Goal: Task Accomplishment & Management: Use online tool/utility

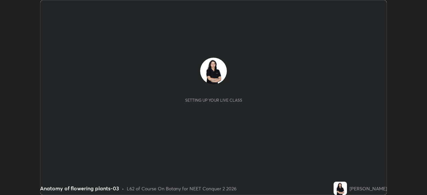
scroll to position [195, 427]
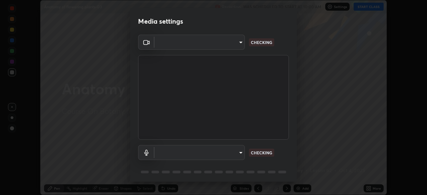
click at [242, 154] on body "Erase all Anatomy of flowering plants-03 Recording WAS SCHEDULED TO START AT 10…" at bounding box center [213, 97] width 427 height 195
type input "49997c5035a380d1e4bfd67072f4403f37fcfd6159da511fce73e868ba03c42c"
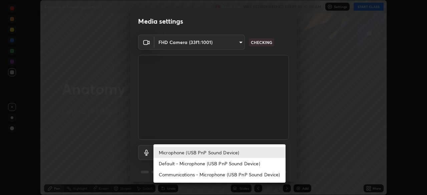
click at [250, 163] on li "Default - Microphone (USB PnP Sound Device)" at bounding box center [220, 163] width 132 height 11
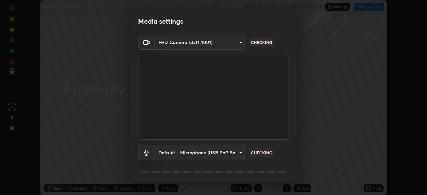
click at [235, 155] on body "Erase all Anatomy of flowering plants-03 Recording WAS SCHEDULED TO START AT 10…" at bounding box center [213, 97] width 427 height 195
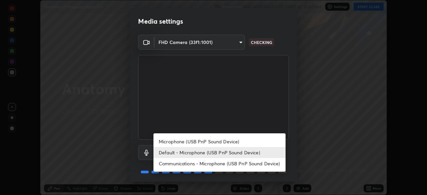
click at [243, 140] on li "Microphone (USB PnP Sound Device)" at bounding box center [220, 141] width 132 height 11
type input "b93cbfc37ea663615e2a2758e13d6489b429ad874a2ce90456402bbb4f5a5e7c"
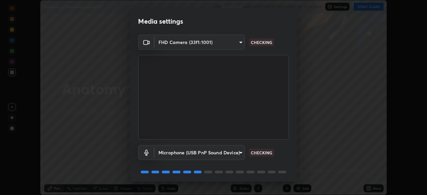
scroll to position [24, 0]
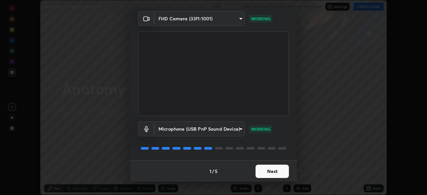
click at [280, 174] on button "Next" at bounding box center [272, 171] width 33 height 13
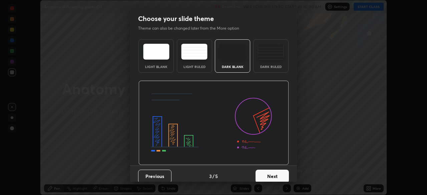
click at [281, 175] on button "Next" at bounding box center [272, 176] width 33 height 13
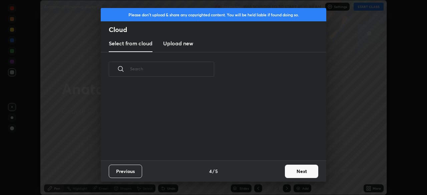
click at [287, 173] on button "Next" at bounding box center [301, 171] width 33 height 13
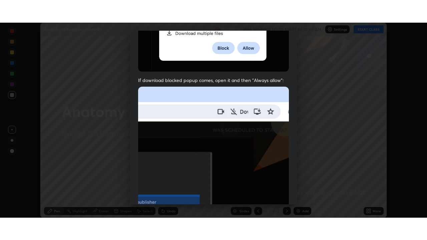
scroll to position [160, 0]
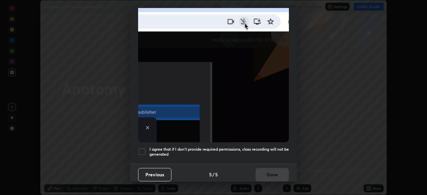
click at [275, 150] on h5 "I agree that if I don't provide required permissions, class recording will not …" at bounding box center [220, 152] width 140 height 10
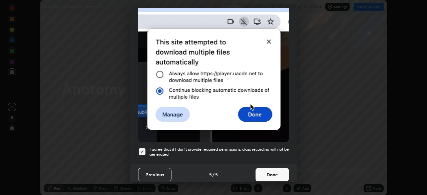
click at [270, 173] on button "Done" at bounding box center [272, 174] width 33 height 13
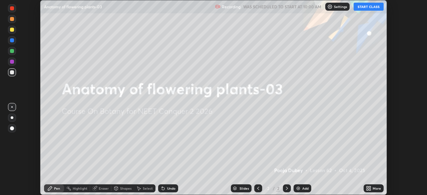
click at [368, 187] on icon at bounding box center [368, 188] width 2 height 2
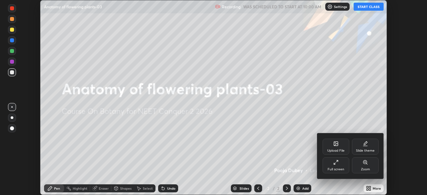
click at [334, 167] on div "Full screen" at bounding box center [336, 166] width 27 height 16
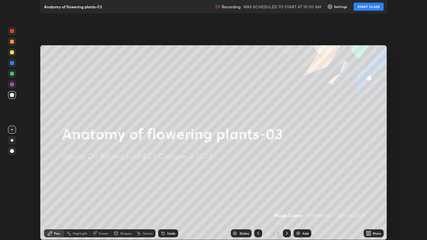
scroll to position [240, 427]
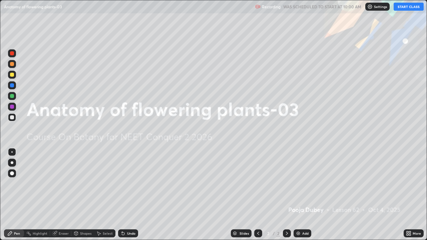
click at [406, 6] on button "START CLASS" at bounding box center [409, 7] width 30 height 8
click at [305, 195] on div "Add" at bounding box center [305, 233] width 6 height 3
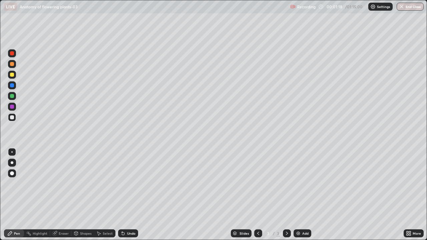
click at [408, 195] on icon at bounding box center [408, 235] width 2 height 2
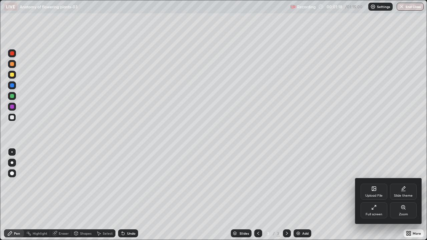
click at [370, 189] on div "Upload File" at bounding box center [374, 192] width 27 height 16
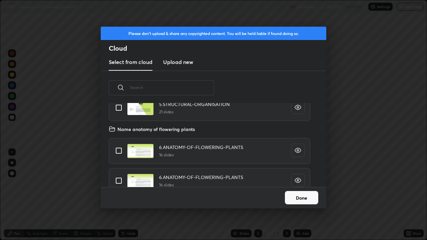
scroll to position [3636, 0]
click at [118, 147] on input "grid" at bounding box center [119, 151] width 14 height 14
checkbox input "true"
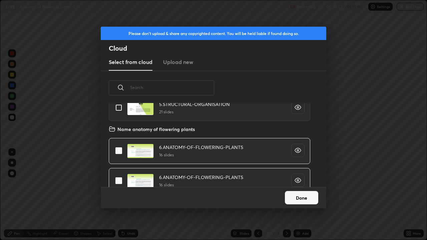
click at [293, 195] on button "Done" at bounding box center [301, 197] width 33 height 13
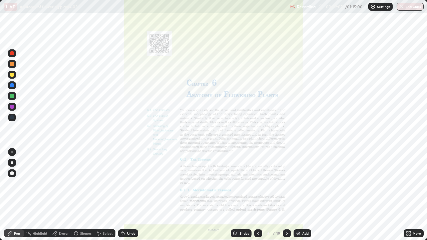
click at [286, 195] on icon at bounding box center [286, 233] width 5 height 5
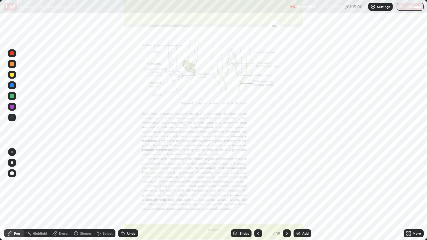
click at [287, 195] on icon at bounding box center [286, 233] width 5 height 5
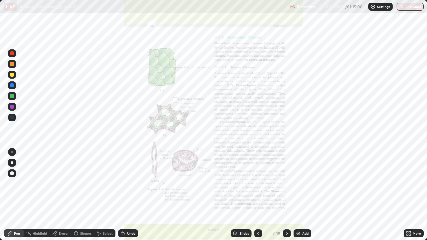
click at [258, 195] on icon at bounding box center [258, 233] width 2 height 3
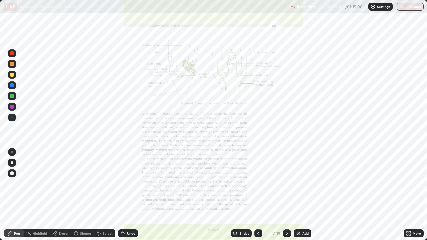
click at [257, 195] on icon at bounding box center [258, 233] width 5 height 5
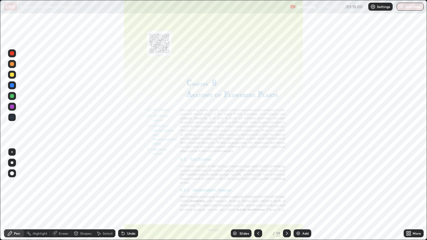
click at [285, 195] on div at bounding box center [287, 233] width 8 height 13
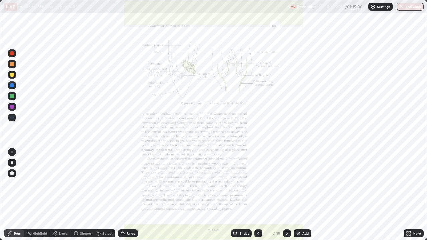
click at [240, 195] on div "Slides" at bounding box center [241, 234] width 21 height 8
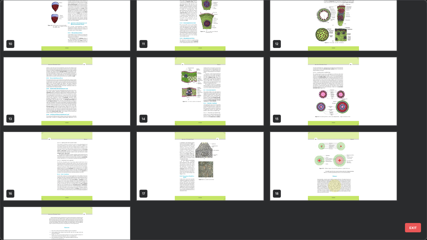
scroll to position [245, 0]
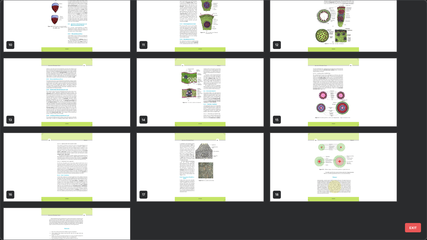
click at [123, 190] on img "grid" at bounding box center [67, 167] width 127 height 68
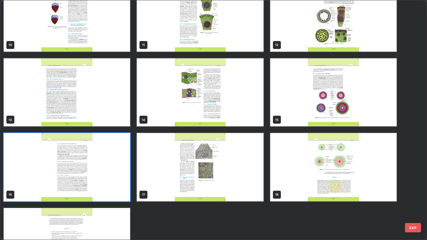
click at [125, 190] on img "grid" at bounding box center [67, 167] width 127 height 68
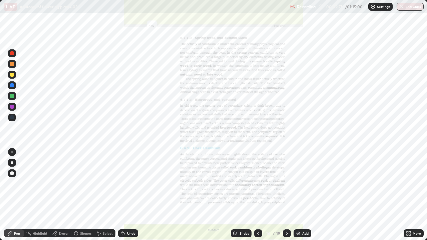
click at [125, 193] on img "grid" at bounding box center [67, 167] width 127 height 68
click at [241, 195] on div "Slides" at bounding box center [244, 233] width 9 height 3
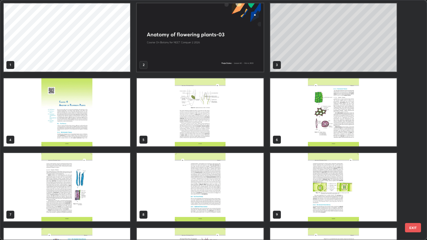
scroll to position [0, 0]
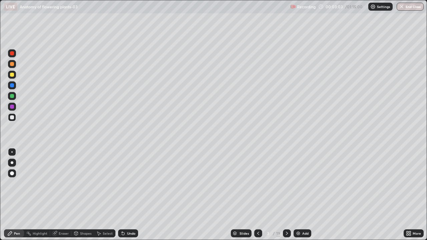
click at [242, 195] on div "Slides" at bounding box center [244, 233] width 9 height 3
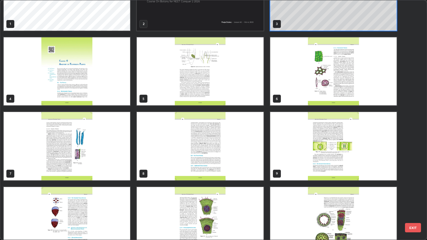
scroll to position [42, 0]
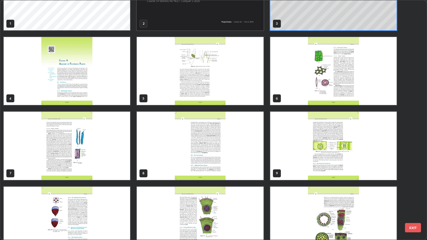
click at [302, 97] on img "grid" at bounding box center [333, 71] width 127 height 68
click at [297, 99] on img "grid" at bounding box center [333, 71] width 127 height 68
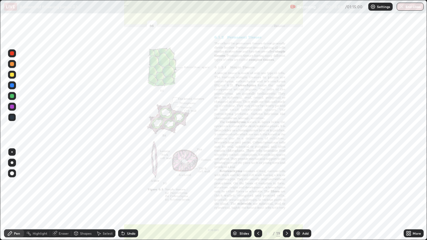
click at [297, 97] on img "grid" at bounding box center [333, 71] width 127 height 68
click at [242, 195] on div "Slides" at bounding box center [241, 234] width 21 height 8
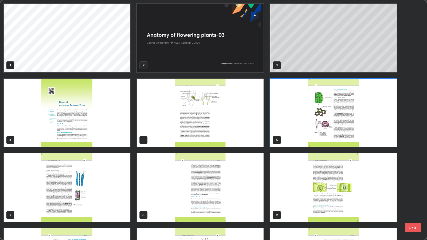
scroll to position [238, 423]
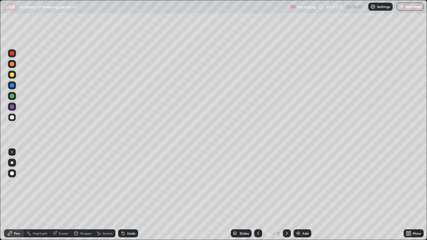
click at [14, 96] on div at bounding box center [12, 96] width 8 height 8
click at [12, 163] on div at bounding box center [12, 163] width 3 height 3
click at [15, 120] on div at bounding box center [12, 118] width 8 height 8
click at [11, 97] on div at bounding box center [12, 96] width 4 height 4
click at [14, 118] on div at bounding box center [12, 118] width 8 height 8
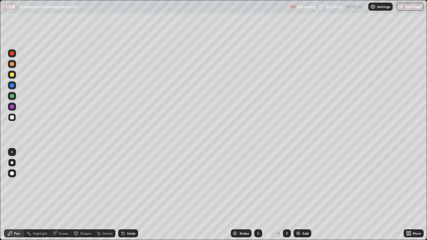
click at [132, 195] on div "Undo" at bounding box center [131, 233] width 8 height 3
click at [135, 195] on div "Undo" at bounding box center [128, 234] width 20 height 8
click at [13, 95] on div at bounding box center [12, 96] width 4 height 4
click at [13, 117] on div at bounding box center [12, 118] width 4 height 4
click at [15, 97] on div at bounding box center [12, 96] width 8 height 8
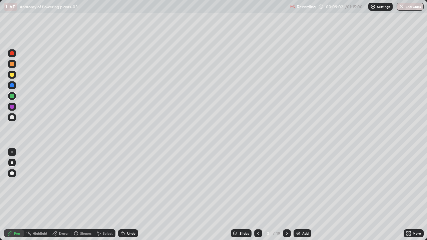
click at [65, 195] on div "Eraser" at bounding box center [64, 233] width 10 height 3
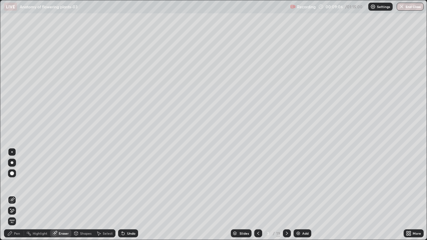
click at [10, 195] on icon at bounding box center [10, 234] width 4 height 4
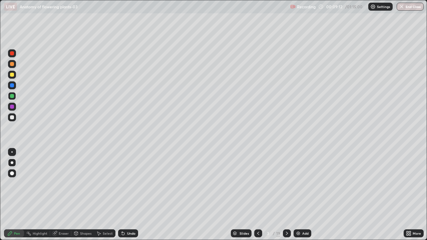
click at [11, 117] on div at bounding box center [12, 118] width 4 height 4
click at [127, 195] on div "Undo" at bounding box center [131, 233] width 8 height 3
click at [304, 195] on div "Add" at bounding box center [305, 233] width 6 height 3
click at [12, 99] on div at bounding box center [12, 96] width 8 height 8
click at [124, 43] on icon at bounding box center [124, 43] width 1 height 1
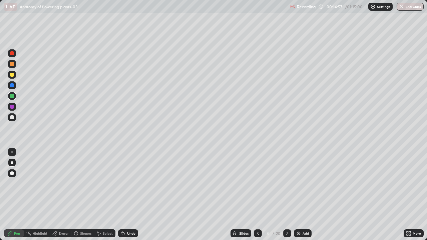
click at [12, 118] on div at bounding box center [12, 118] width 4 height 4
click at [242, 195] on div "Slides" at bounding box center [243, 233] width 9 height 3
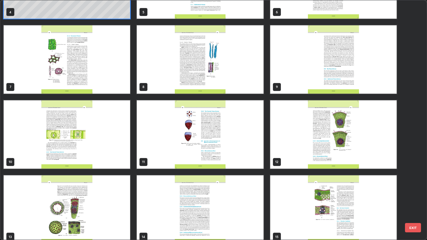
scroll to position [130, 0]
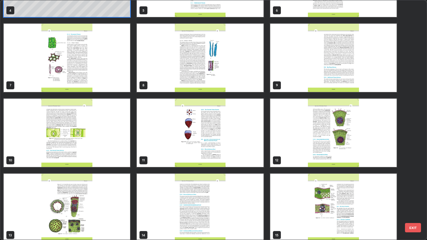
click at [301, 149] on img "grid" at bounding box center [333, 133] width 127 height 68
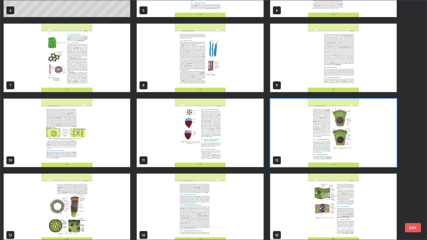
click at [298, 151] on img "grid" at bounding box center [333, 133] width 127 height 68
click at [299, 150] on img "grid" at bounding box center [333, 133] width 127 height 68
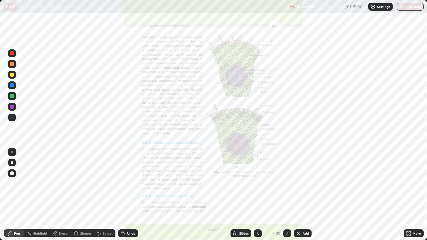
click at [287, 195] on icon at bounding box center [287, 233] width 5 height 5
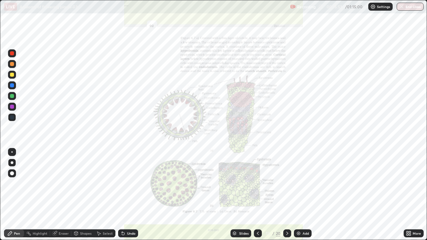
click at [288, 195] on div at bounding box center [287, 234] width 8 height 8
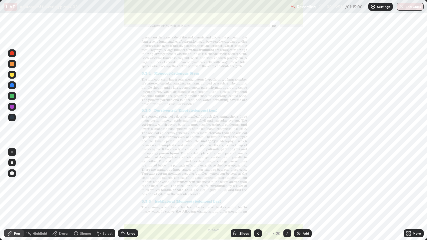
click at [288, 195] on icon at bounding box center [287, 233] width 5 height 5
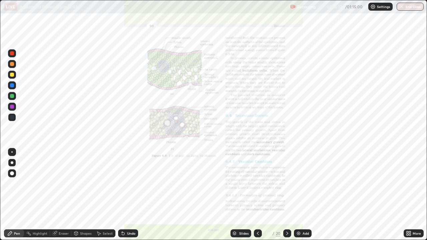
click at [243, 195] on div "Slides" at bounding box center [243, 233] width 9 height 3
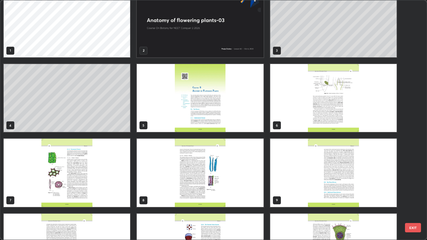
scroll to position [0, 0]
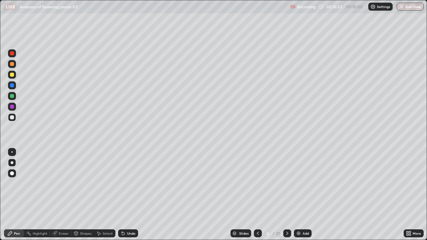
click at [245, 195] on div "Slides" at bounding box center [241, 234] width 21 height 8
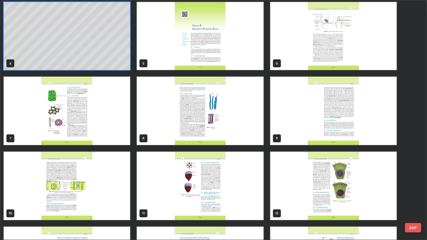
scroll to position [76, 0]
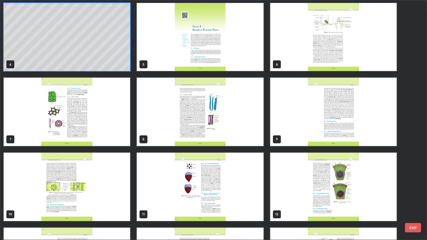
click at [127, 140] on img "grid" at bounding box center [67, 112] width 127 height 68
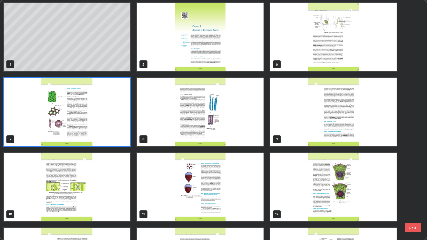
click at [123, 137] on img "grid" at bounding box center [67, 112] width 127 height 68
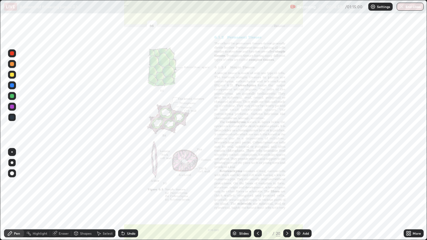
click at [122, 132] on img "grid" at bounding box center [67, 112] width 127 height 68
click at [126, 130] on img "grid" at bounding box center [67, 112] width 127 height 68
click at [287, 195] on icon at bounding box center [287, 233] width 5 height 5
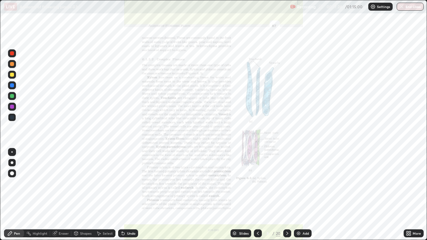
click at [414, 195] on div "More" at bounding box center [417, 233] width 8 height 3
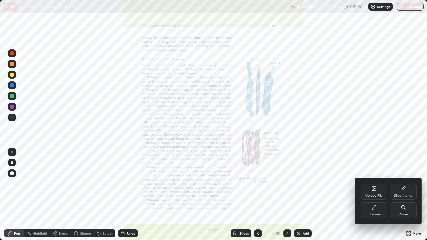
click at [406, 195] on div "Zoom" at bounding box center [403, 211] width 27 height 16
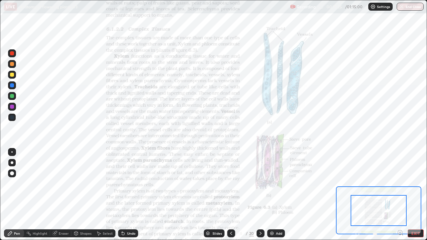
click at [400, 195] on icon at bounding box center [401, 233] width 2 height 0
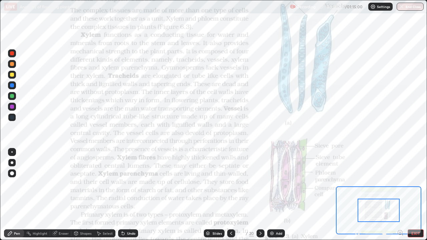
click at [400, 195] on icon at bounding box center [401, 233] width 2 height 0
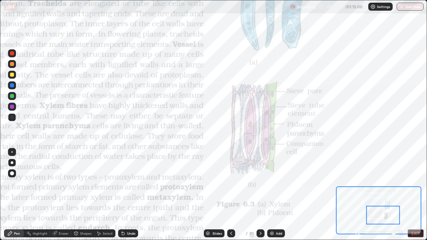
click at [218, 195] on div "Slides" at bounding box center [217, 233] width 9 height 3
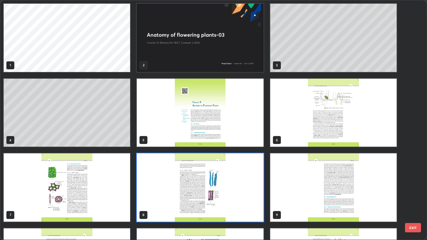
scroll to position [238, 423]
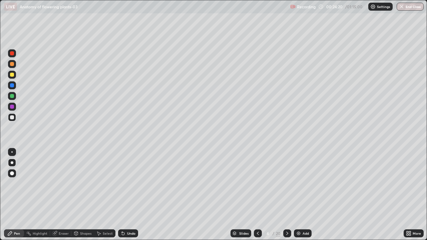
click at [245, 195] on div "Slides" at bounding box center [243, 233] width 9 height 3
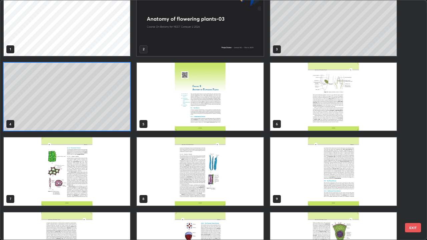
scroll to position [27, 0]
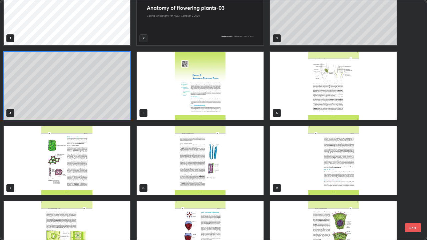
click at [127, 182] on img "grid" at bounding box center [67, 161] width 127 height 68
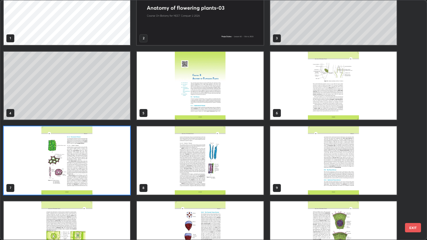
click at [126, 186] on img "grid" at bounding box center [67, 161] width 127 height 68
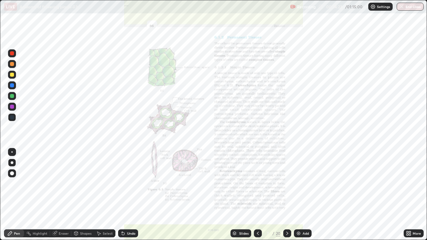
click at [128, 188] on img "grid" at bounding box center [67, 161] width 127 height 68
click at [246, 195] on div "Slides" at bounding box center [243, 233] width 9 height 3
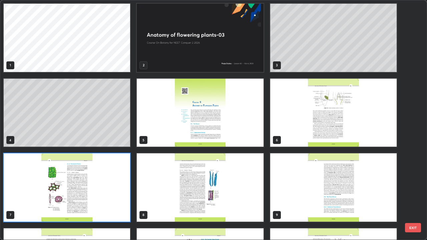
scroll to position [238, 423]
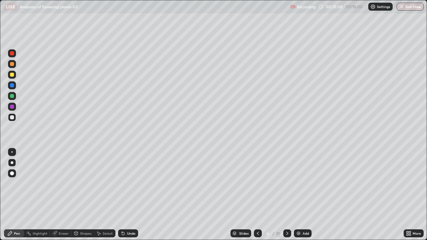
click at [306, 195] on div "Add" at bounding box center [303, 234] width 18 height 8
click at [13, 97] on div at bounding box center [12, 96] width 4 height 4
click at [14, 119] on div at bounding box center [12, 118] width 8 height 8
click at [12, 107] on div at bounding box center [12, 107] width 4 height 4
click at [242, 195] on div "Slides" at bounding box center [244, 233] width 9 height 3
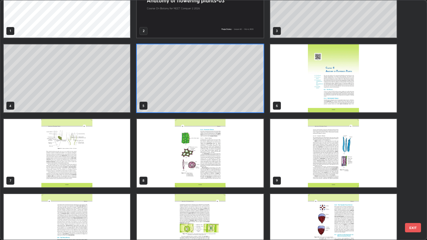
scroll to position [35, 0]
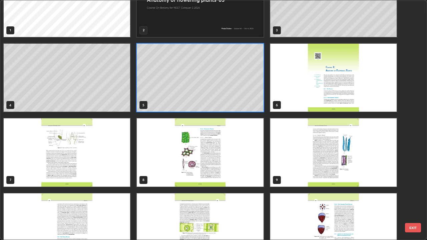
click at [242, 177] on img "grid" at bounding box center [200, 153] width 127 height 68
click at [243, 176] on img "grid" at bounding box center [200, 153] width 127 height 68
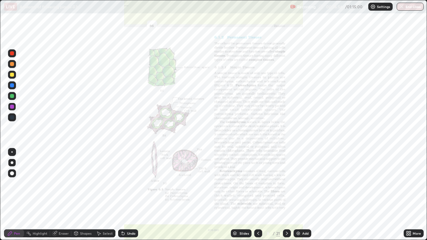
click at [243, 176] on img "grid" at bounding box center [200, 153] width 127 height 68
click at [414, 195] on div "More" at bounding box center [417, 233] width 8 height 3
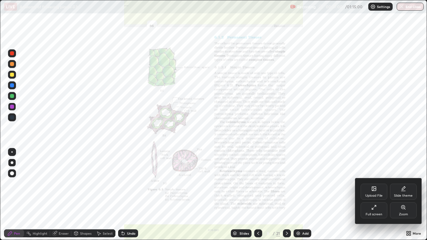
click at [406, 195] on div "Zoom" at bounding box center [403, 214] width 9 height 3
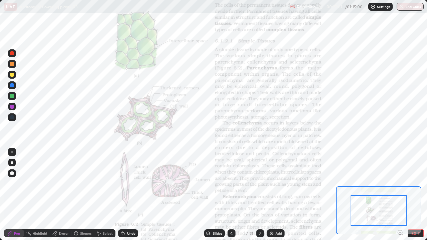
click at [401, 195] on icon at bounding box center [400, 233] width 7 height 7
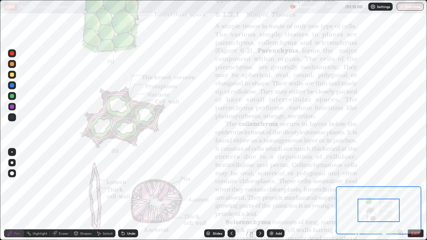
click at [400, 195] on icon at bounding box center [401, 233] width 2 height 0
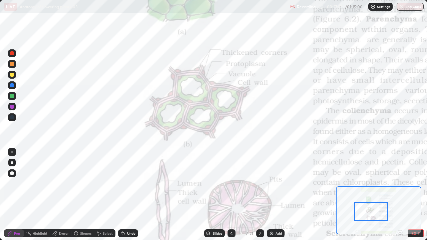
click at [218, 195] on div "Slides" at bounding box center [214, 234] width 21 height 8
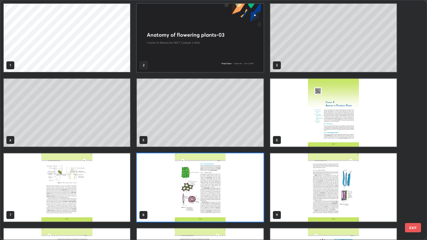
scroll to position [238, 423]
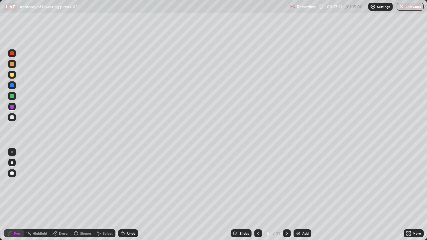
click at [12, 97] on div at bounding box center [12, 96] width 4 height 4
click at [12, 96] on div at bounding box center [12, 96] width 4 height 4
click at [15, 108] on div at bounding box center [12, 107] width 8 height 8
click at [247, 195] on div "Slides" at bounding box center [244, 233] width 9 height 3
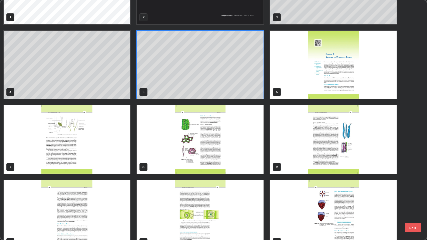
scroll to position [48, 0]
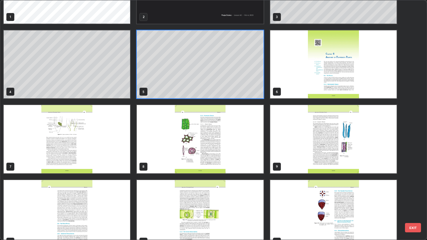
click at [258, 160] on img "grid" at bounding box center [200, 139] width 127 height 68
click at [260, 159] on img "grid" at bounding box center [200, 139] width 127 height 68
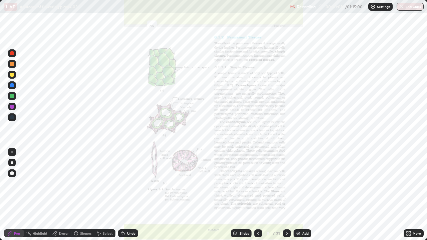
click at [260, 159] on img "grid" at bounding box center [200, 139] width 127 height 68
click at [407, 195] on div "More" at bounding box center [414, 234] width 20 height 8
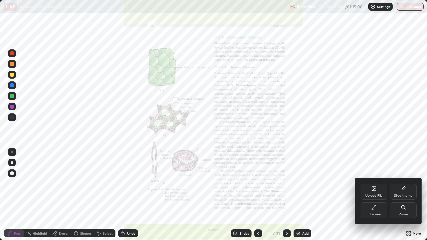
click at [409, 195] on div "Zoom" at bounding box center [403, 211] width 27 height 16
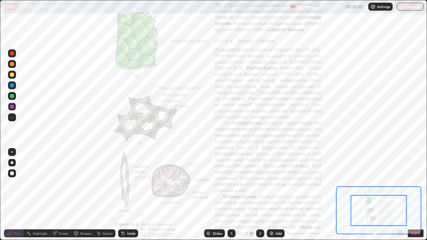
click at [400, 195] on icon at bounding box center [401, 233] width 2 height 0
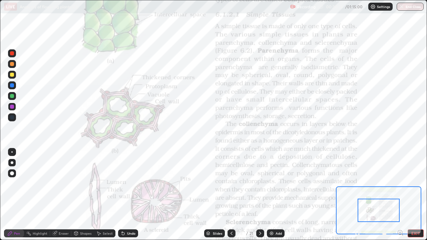
click at [400, 195] on icon at bounding box center [401, 233] width 2 height 0
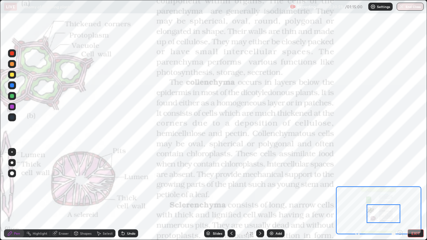
click at [219, 195] on div "Slides" at bounding box center [214, 234] width 21 height 8
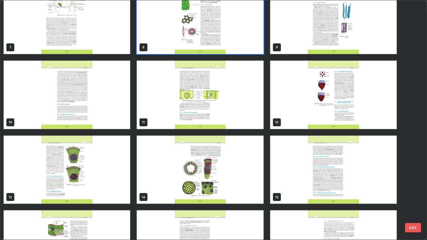
scroll to position [168, 0]
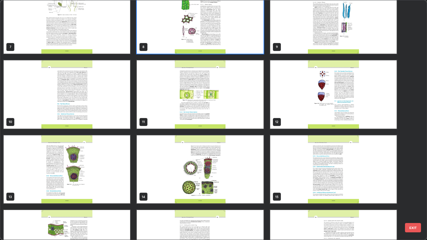
click at [261, 191] on img "grid" at bounding box center [200, 170] width 127 height 68
click at [263, 189] on img "grid" at bounding box center [200, 170] width 127 height 68
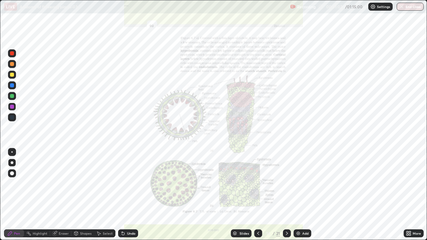
click at [263, 189] on img "grid" at bounding box center [200, 170] width 127 height 68
click at [245, 195] on div "Slides" at bounding box center [244, 233] width 9 height 3
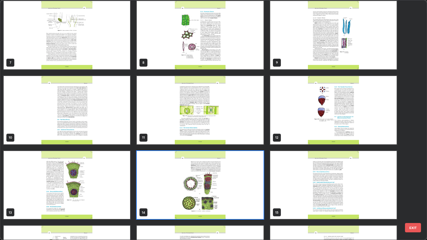
scroll to position [157, 0]
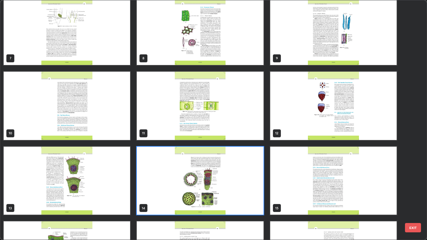
click at [254, 166] on img "grid" at bounding box center [200, 181] width 127 height 68
click at [255, 161] on img "grid" at bounding box center [200, 181] width 127 height 68
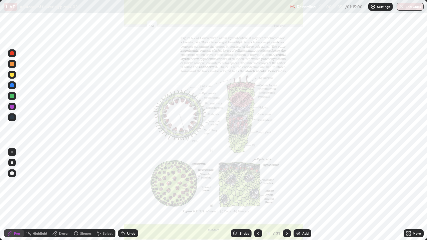
click at [259, 157] on img "grid" at bounding box center [200, 181] width 127 height 68
click at [246, 195] on div "Slides" at bounding box center [241, 234] width 21 height 8
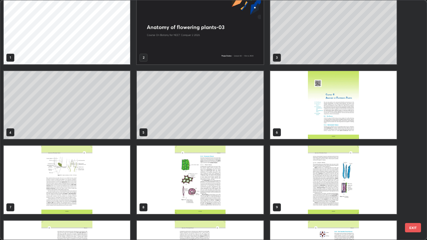
scroll to position [7, 0]
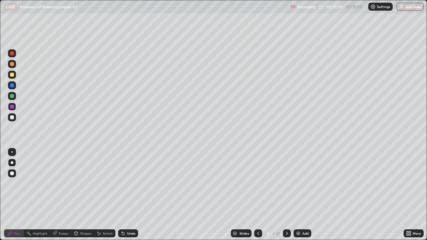
click at [15, 117] on div at bounding box center [12, 118] width 8 height 8
click at [304, 195] on div "Add" at bounding box center [305, 233] width 6 height 3
click at [9, 100] on div at bounding box center [12, 96] width 8 height 11
click at [12, 118] on div at bounding box center [12, 118] width 4 height 4
click at [246, 195] on div "Slides" at bounding box center [244, 233] width 9 height 3
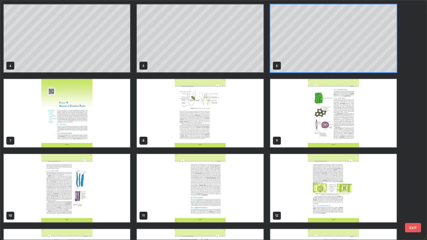
scroll to position [79, 0]
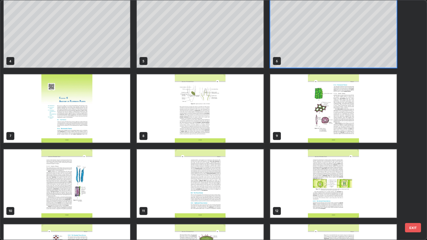
click at [125, 190] on img "grid" at bounding box center [67, 184] width 127 height 68
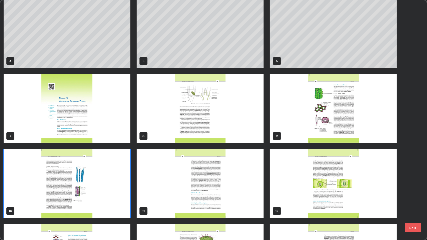
click at [125, 188] on img "grid" at bounding box center [67, 184] width 127 height 68
click at [128, 188] on img "grid" at bounding box center [67, 184] width 127 height 68
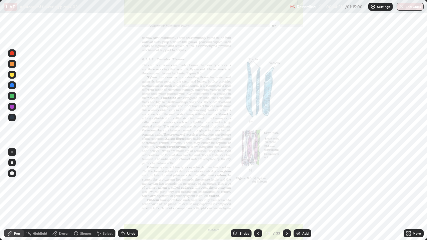
click at [240, 195] on div "Slides" at bounding box center [244, 233] width 9 height 3
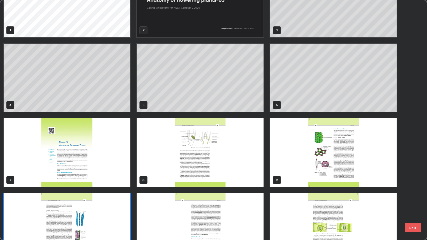
scroll to position [0, 0]
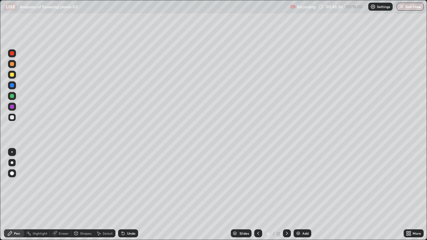
click at [309, 195] on div "Add" at bounding box center [303, 234] width 18 height 8
click at [304, 195] on div "Add" at bounding box center [305, 233] width 6 height 3
click at [300, 195] on img at bounding box center [298, 233] width 5 height 5
click at [245, 195] on div "Slides" at bounding box center [243, 233] width 9 height 3
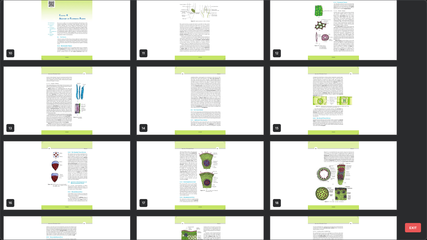
scroll to position [239, 0]
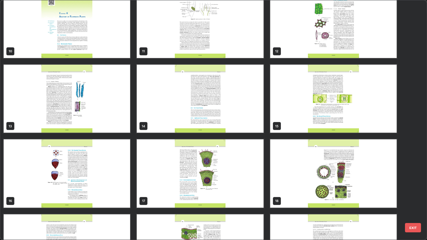
click at [255, 192] on img "grid" at bounding box center [200, 174] width 127 height 68
click at [258, 193] on img "grid" at bounding box center [200, 174] width 127 height 68
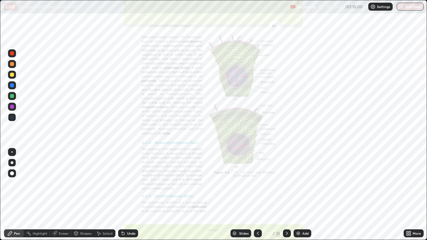
click at [261, 193] on img "grid" at bounding box center [200, 174] width 127 height 68
click at [414, 195] on div "More" at bounding box center [417, 233] width 8 height 3
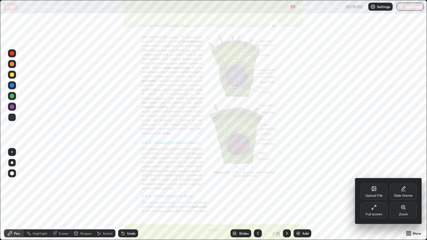
click at [406, 195] on div "Zoom" at bounding box center [403, 211] width 27 height 16
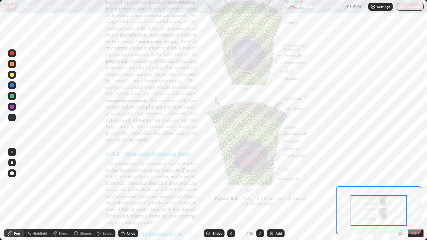
click at [402, 195] on icon at bounding box center [402, 234] width 1 height 1
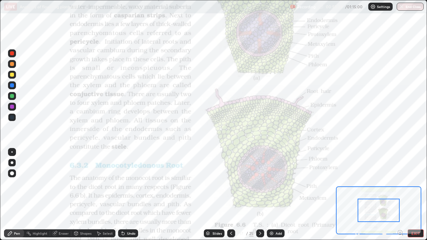
click at [391, 195] on div at bounding box center [379, 210] width 42 height 23
click at [260, 195] on icon at bounding box center [260, 233] width 5 height 5
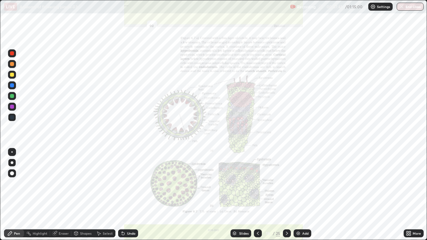
click at [413, 195] on div "More" at bounding box center [417, 233] width 8 height 3
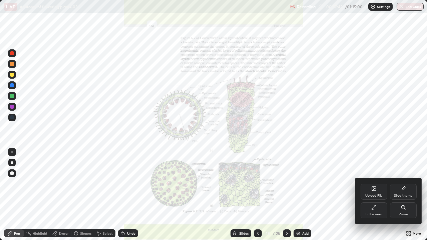
click at [409, 195] on div "Zoom" at bounding box center [403, 211] width 27 height 16
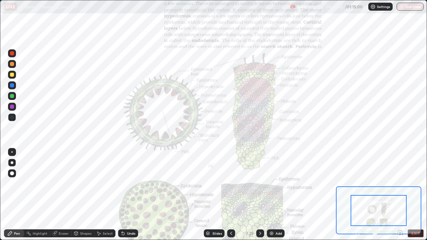
click at [402, 195] on icon at bounding box center [402, 234] width 1 height 1
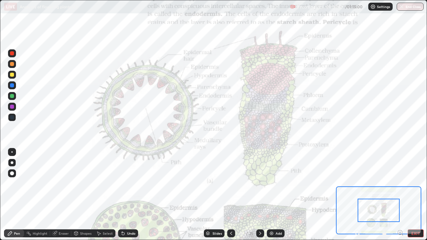
click at [400, 195] on icon at bounding box center [401, 233] width 2 height 0
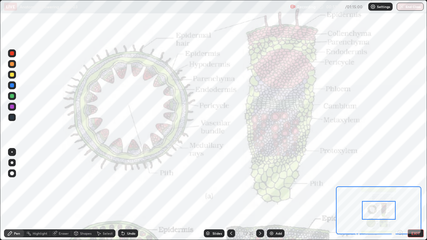
click at [219, 195] on div "Slides" at bounding box center [214, 234] width 21 height 8
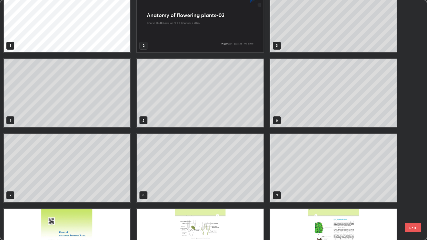
scroll to position [16, 0]
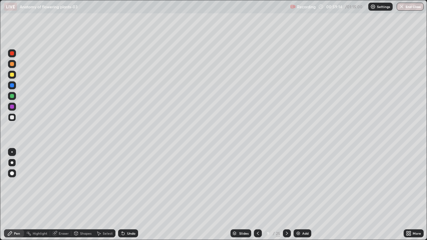
click at [301, 195] on div "Add" at bounding box center [303, 234] width 18 height 8
click at [306, 195] on div "Add" at bounding box center [305, 233] width 6 height 3
click at [11, 96] on div at bounding box center [12, 96] width 4 height 4
click at [130, 195] on div "Undo" at bounding box center [131, 233] width 8 height 3
click at [244, 195] on div "Slides" at bounding box center [244, 233] width 9 height 3
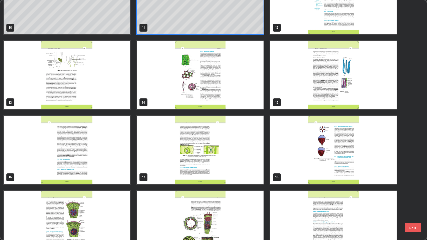
scroll to position [262, 0]
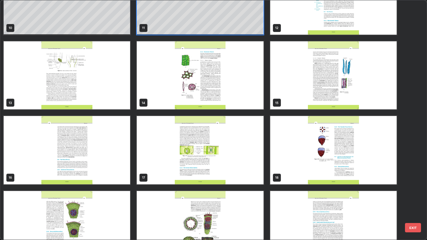
click at [312, 103] on img "grid" at bounding box center [333, 75] width 127 height 68
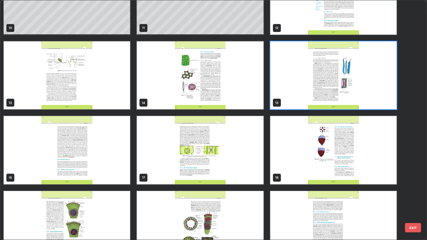
click at [311, 103] on img "grid" at bounding box center [333, 75] width 127 height 68
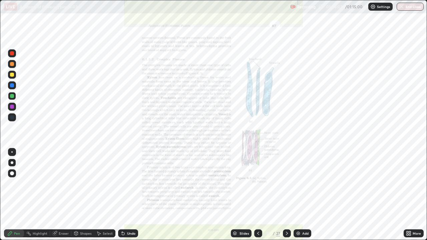
click at [316, 103] on img "grid" at bounding box center [333, 75] width 127 height 68
click at [246, 195] on div "Slides" at bounding box center [244, 233] width 9 height 3
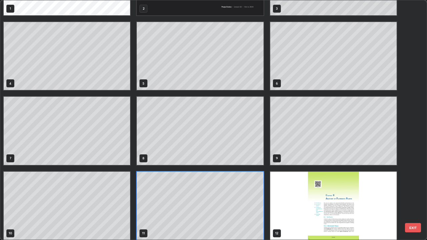
scroll to position [60, 0]
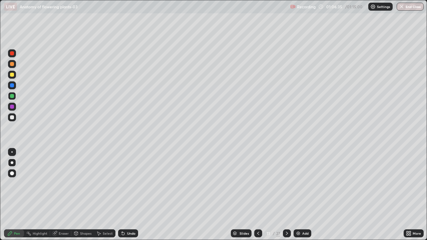
click at [14, 118] on div at bounding box center [12, 118] width 8 height 8
click at [130, 195] on div "Undo" at bounding box center [131, 233] width 8 height 3
click at [130, 195] on div "Undo" at bounding box center [128, 234] width 20 height 8
click at [128, 195] on div "Undo" at bounding box center [128, 234] width 20 height 8
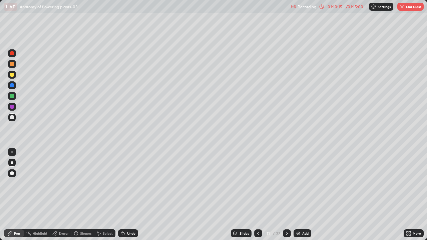
click at [409, 6] on button "End Class" at bounding box center [411, 7] width 26 height 8
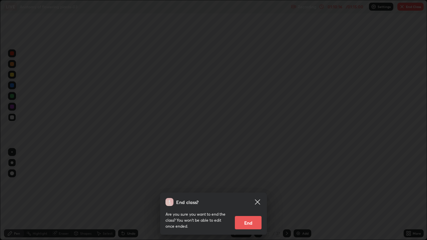
click at [257, 195] on button "End" at bounding box center [248, 222] width 27 height 13
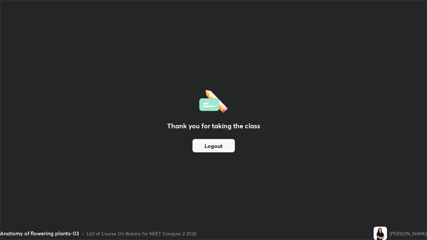
click at [200, 147] on button "Logout" at bounding box center [214, 145] width 42 height 13
click at [206, 148] on button "Logout" at bounding box center [214, 145] width 42 height 13
